Goal: Information Seeking & Learning: Learn about a topic

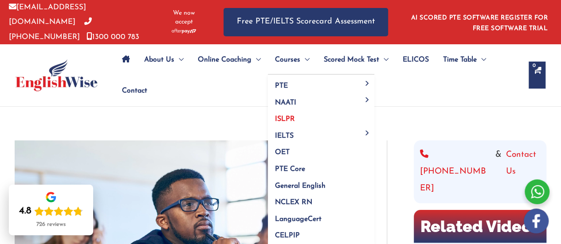
click at [284, 112] on link "ISLPR" at bounding box center [321, 116] width 106 height 17
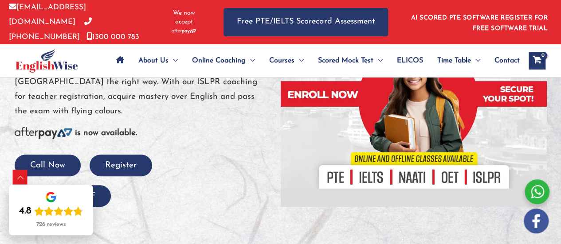
scroll to position [131, 0]
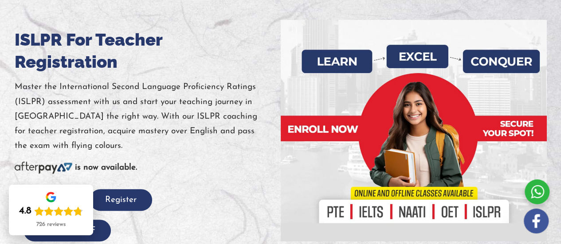
drag, startPoint x: 564, startPoint y: 15, endPoint x: 566, endPoint y: 22, distance: 7.3
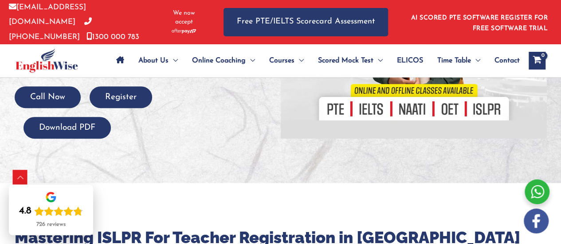
scroll to position [238, 0]
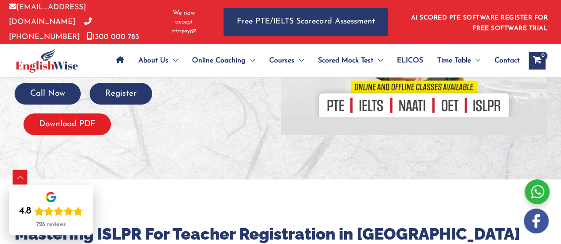
click at [84, 118] on button "Download PDF" at bounding box center [67, 125] width 87 height 22
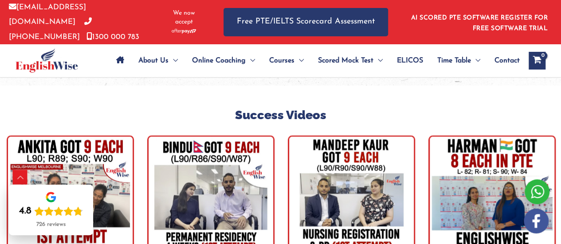
scroll to position [2498, 0]
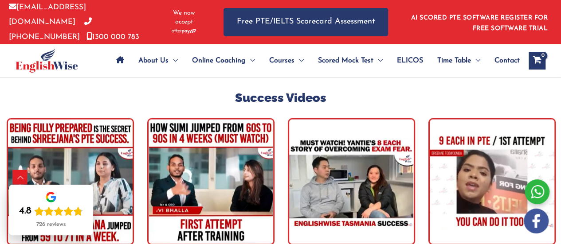
click at [374, 181] on img "tracker" at bounding box center [351, 181] width 127 height 127
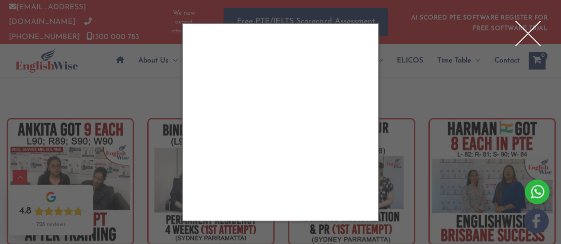
click at [400, 81] on div "Close" at bounding box center [280, 122] width 561 height 244
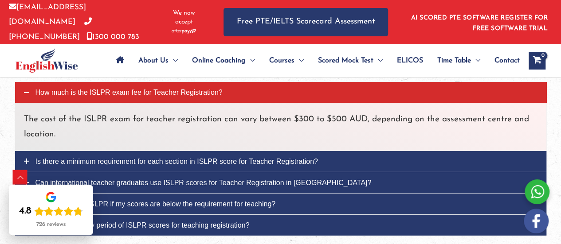
scroll to position [2977, 0]
click at [251, 179] on span "Can international teacher graduates use ISLPR scores for Teacher Registration i…" at bounding box center [203, 183] width 336 height 8
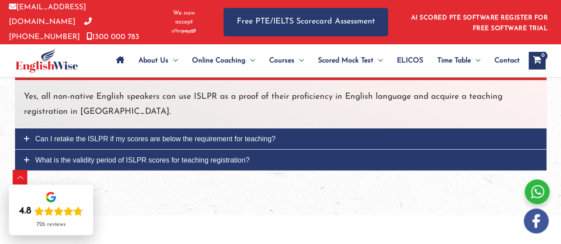
scroll to position [3048, 0]
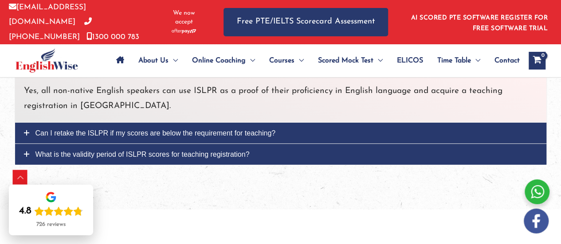
click at [240, 123] on link "Can I retake the ISLPR if my scores are below the requirement for teaching?" at bounding box center [281, 133] width 532 height 21
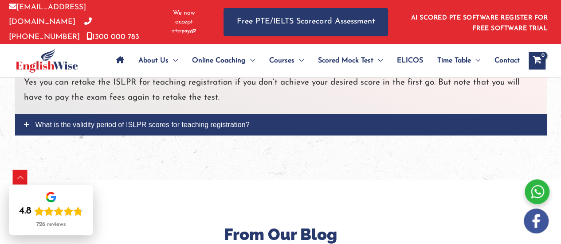
scroll to position [3084, 0]
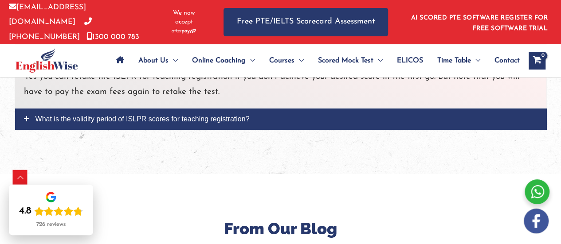
click at [203, 115] on span "What is the validity period of ISLPR scores for teaching registration?" at bounding box center [142, 119] width 214 height 8
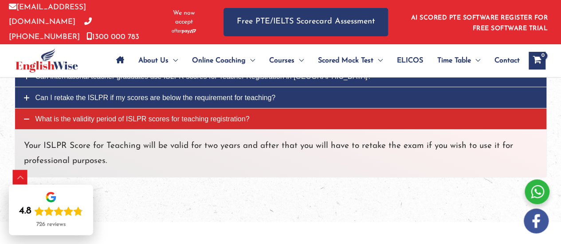
scroll to position [3030, 0]
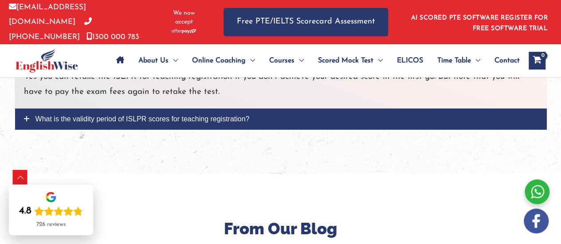
scroll to position [3049, 0]
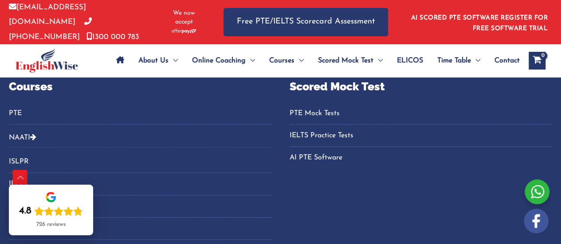
scroll to position [2539, 0]
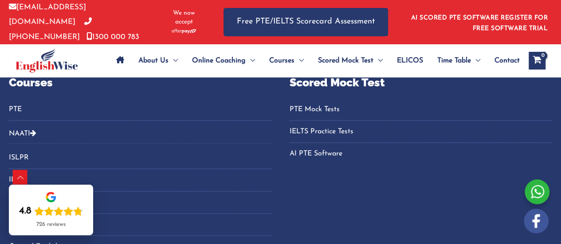
click at [41, 151] on link "ISLPR" at bounding box center [140, 158] width 263 height 15
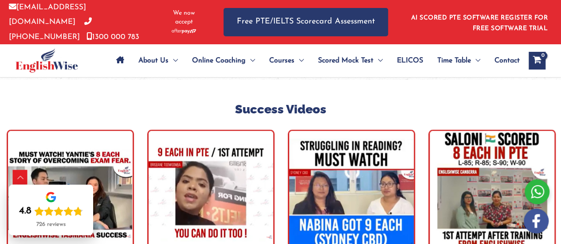
scroll to position [2504, 0]
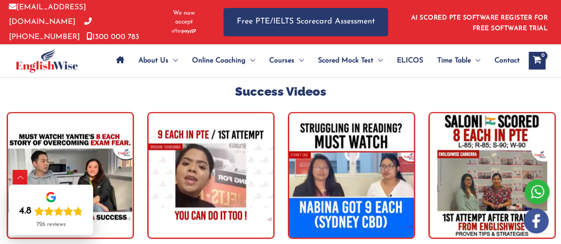
click at [89, 152] on img "tracker" at bounding box center [70, 175] width 127 height 127
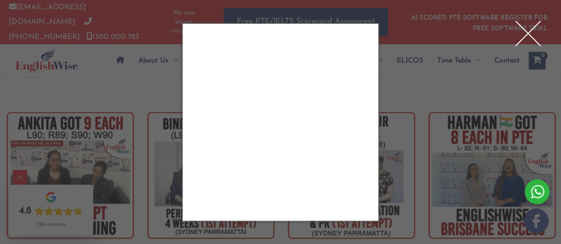
click at [474, 158] on div "Close" at bounding box center [280, 122] width 561 height 244
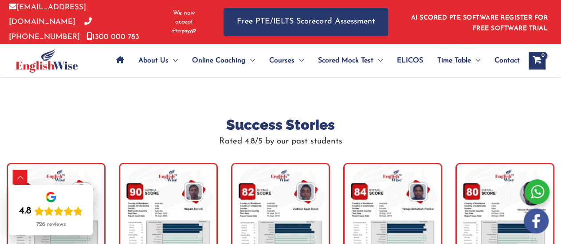
scroll to position [2699, 0]
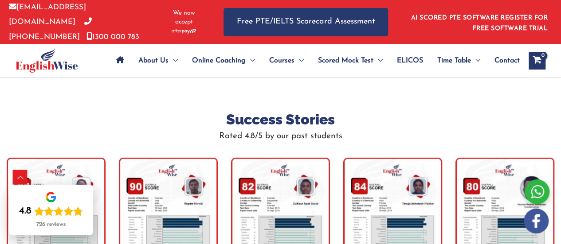
click at [162, 178] on img "tracker" at bounding box center [168, 209] width 99 height 102
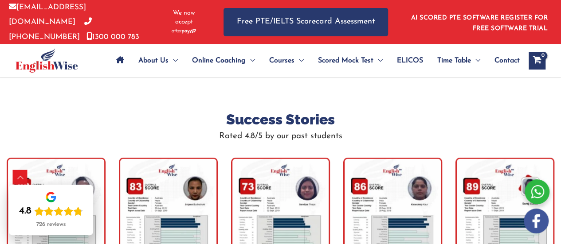
click at [196, 200] on img "tracker" at bounding box center [168, 209] width 99 height 102
click at [284, 189] on img "tracker" at bounding box center [280, 209] width 99 height 102
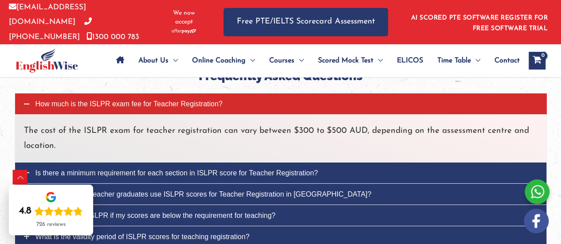
scroll to position [2983, 0]
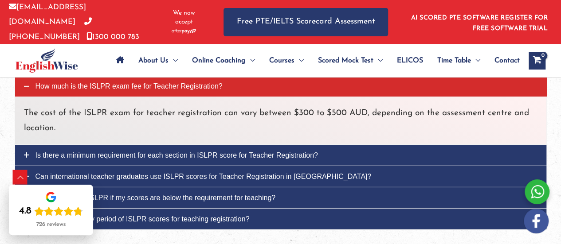
click at [230, 152] on span "Is there a minimum requirement for each section in ISLPR score for Teacher Regi…" at bounding box center [176, 156] width 283 height 8
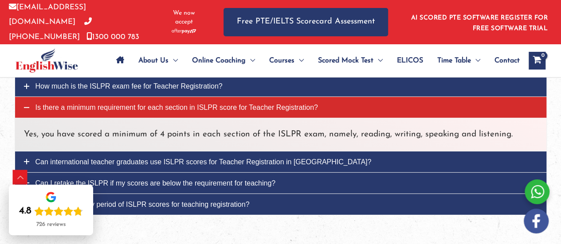
click at [204, 158] on span "Can international teacher graduates use ISLPR scores for Teacher Registration i…" at bounding box center [203, 162] width 336 height 8
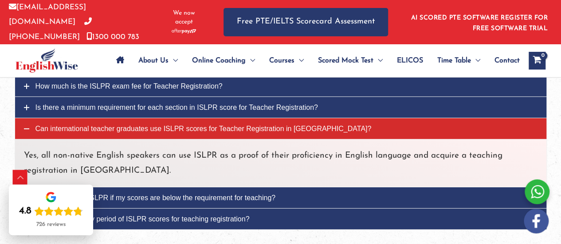
click at [173, 216] on span "What is the validity period of ISLPR scores for teaching registration?" at bounding box center [142, 220] width 214 height 8
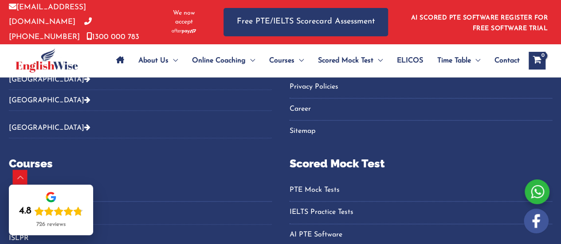
scroll to position [3930, 0]
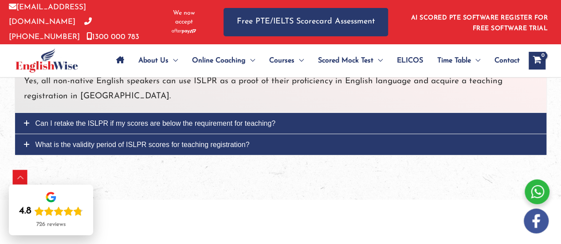
scroll to position [3056, 0]
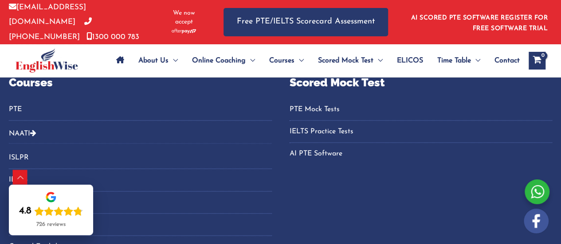
click at [313, 102] on link "PTE Mock Tests" at bounding box center [421, 109] width 263 height 15
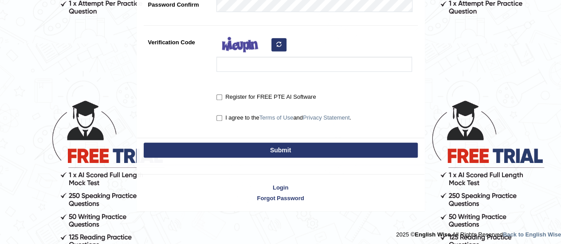
scroll to position [274, 0]
